Goal: Find specific page/section: Find specific page/section

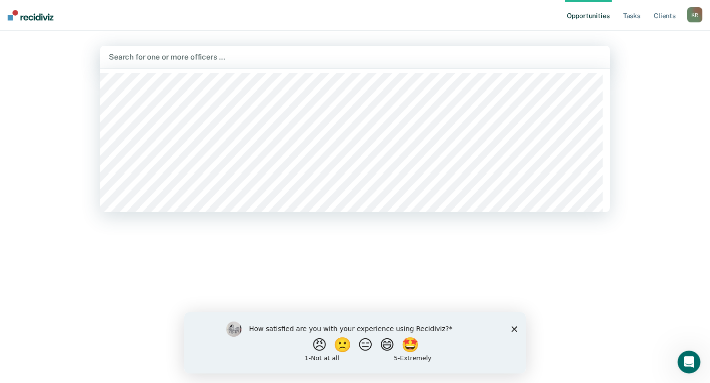
click at [159, 57] on div at bounding box center [355, 57] width 492 height 11
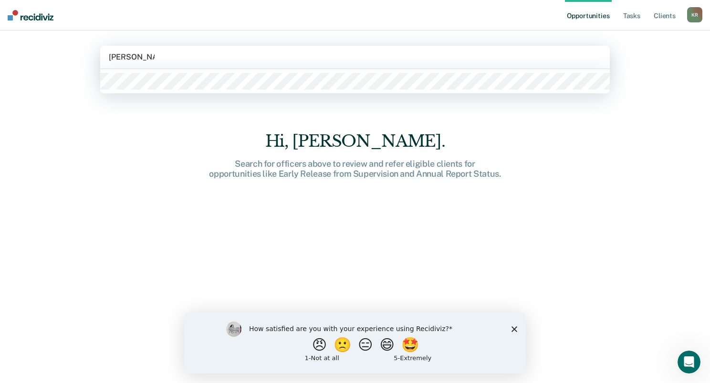
type input "wendy prather"
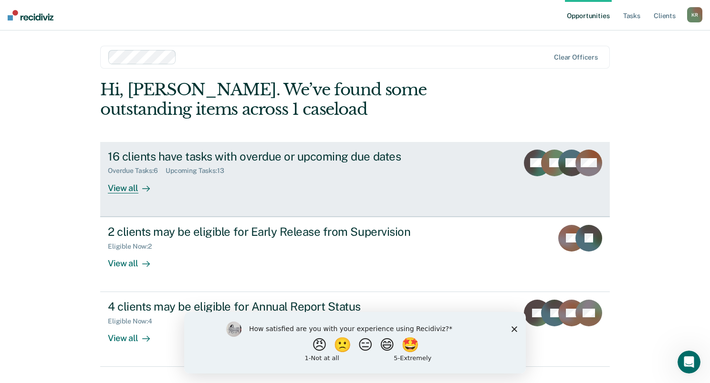
click at [134, 183] on div "View all" at bounding box center [134, 184] width 53 height 19
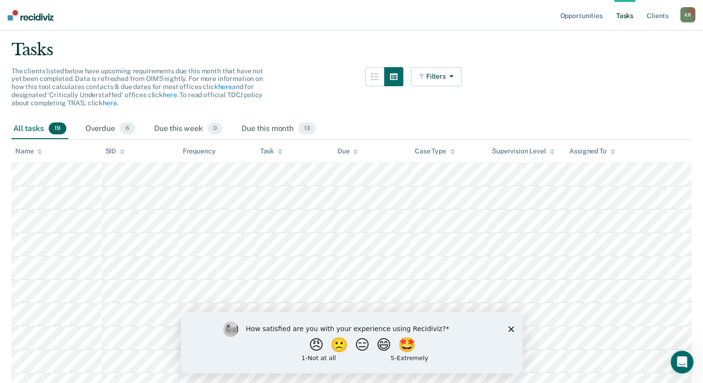
scroll to position [54, 0]
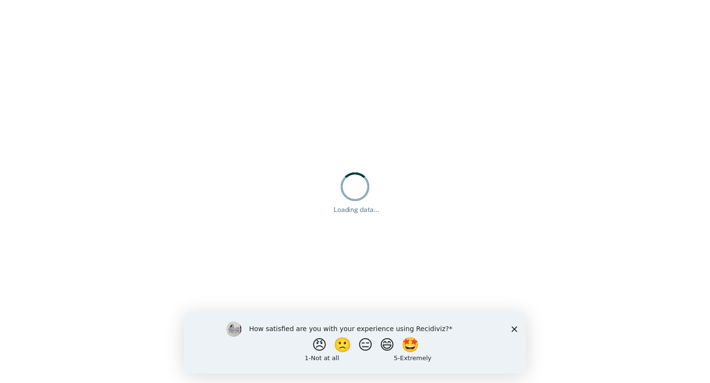
click at [513, 330] on icon "Close survey" at bounding box center [514, 329] width 6 height 6
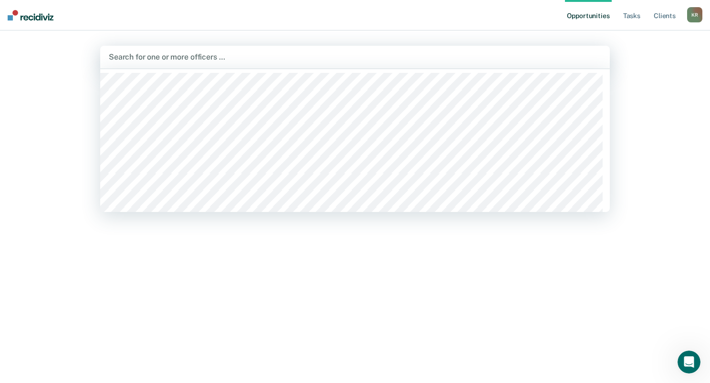
click at [166, 57] on div at bounding box center [355, 57] width 492 height 11
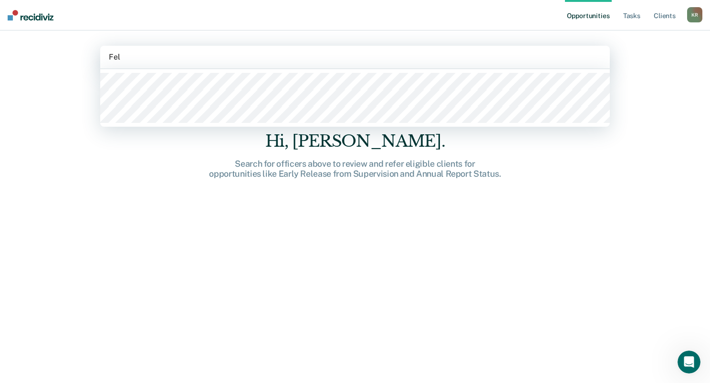
type input "Feli"
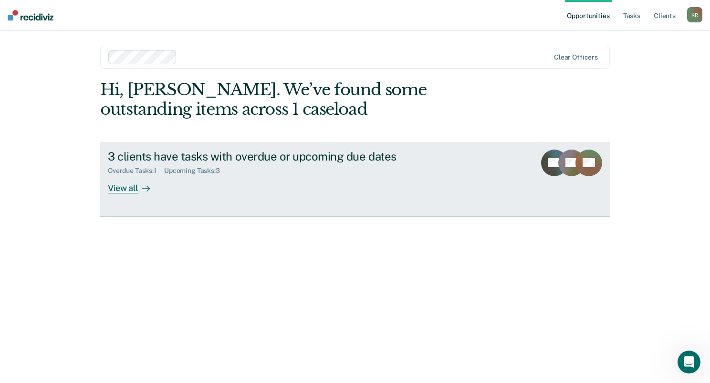
click at [134, 194] on link "3 clients have tasks with overdue or upcoming due dates Overdue Tasks : 1 Upcom…" at bounding box center [354, 179] width 509 height 75
